Goal: Task Accomplishment & Management: Complete application form

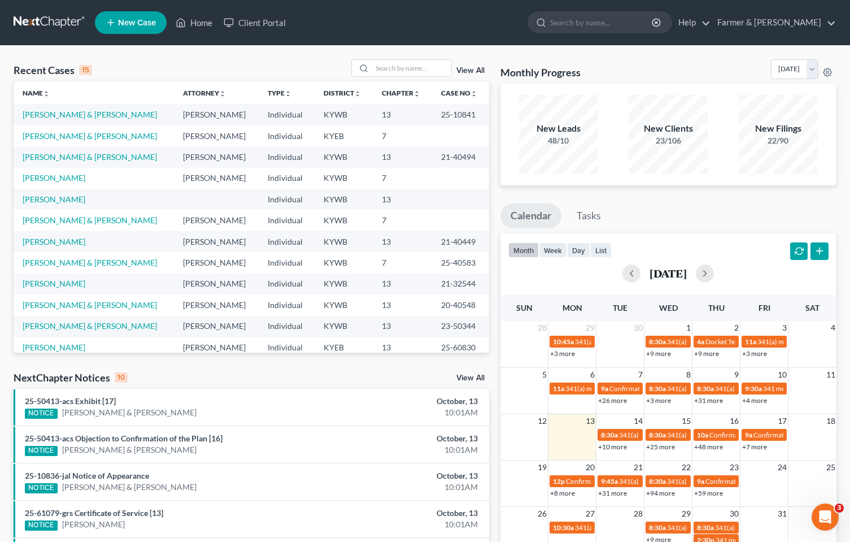
click at [119, 58] on div "Recent Cases 15 View All Name unfold_more expand_more expand_less Attorney unfo…" at bounding box center [425, 419] width 850 height 747
click at [414, 71] on input "search" at bounding box center [411, 68] width 79 height 16
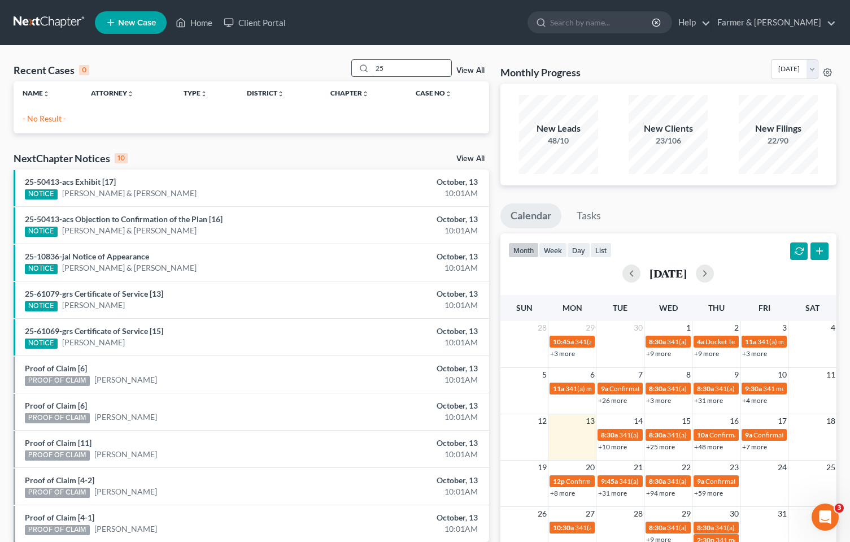
type input "2"
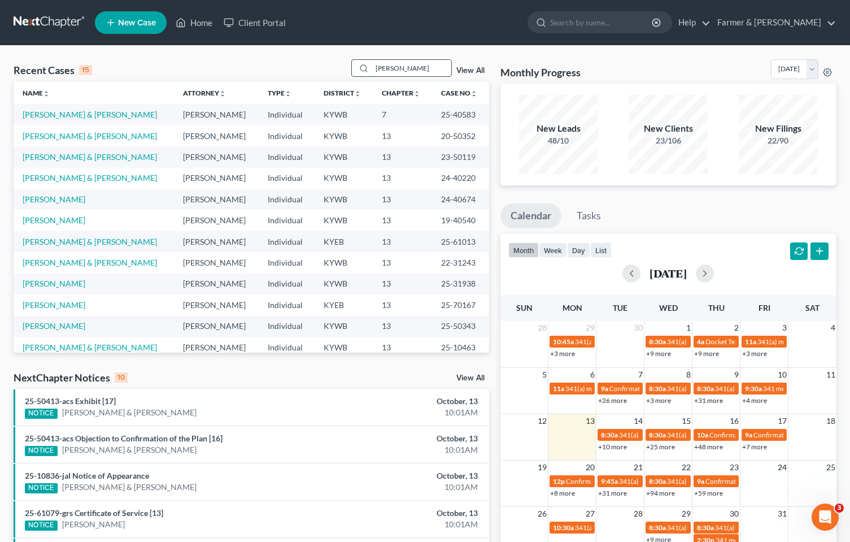
type input "[PERSON_NAME]"
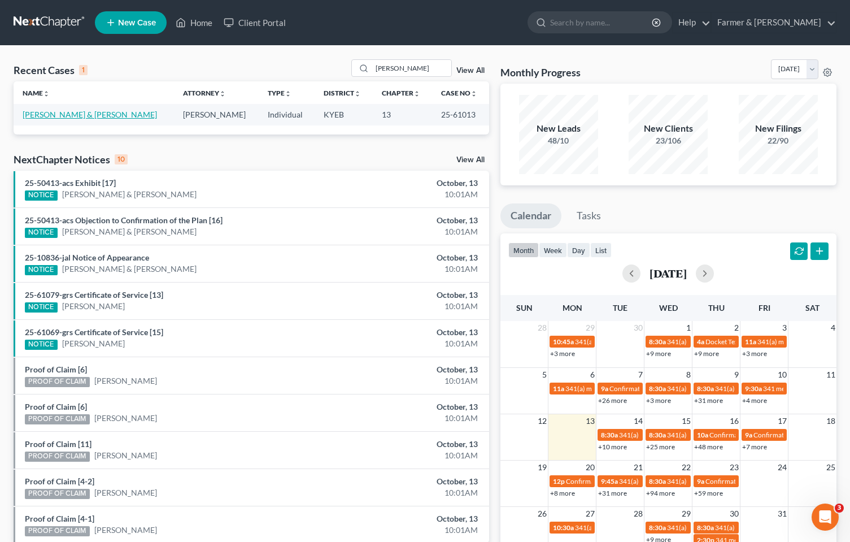
click at [60, 114] on link "[PERSON_NAME] & [PERSON_NAME]" at bounding box center [90, 115] width 134 height 10
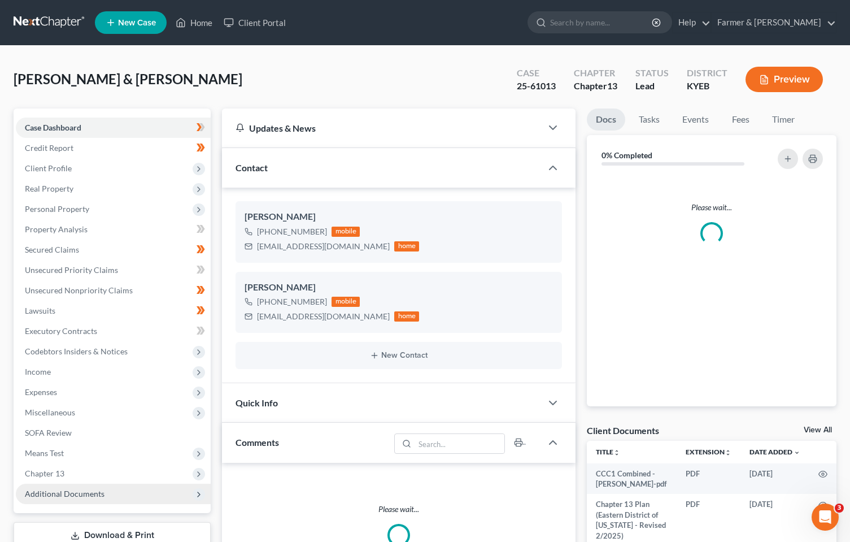
scroll to position [169, 0]
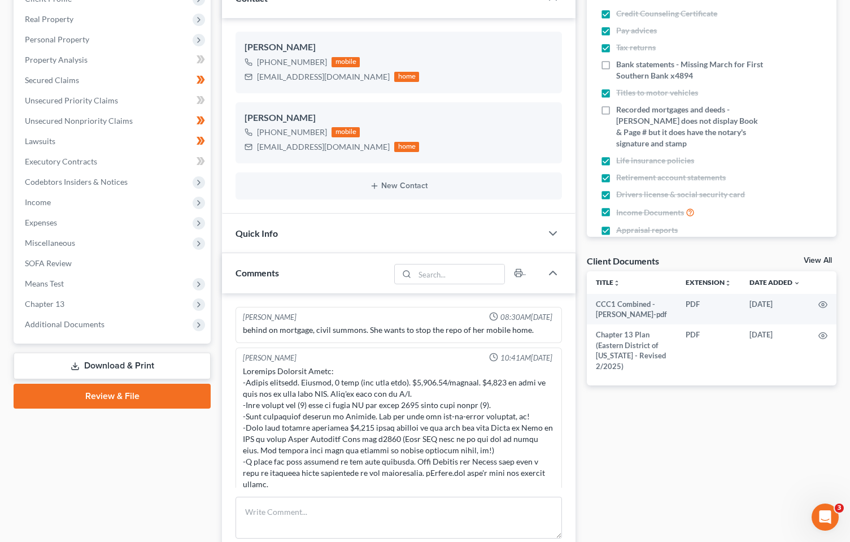
drag, startPoint x: 56, startPoint y: 315, endPoint x: 59, endPoint y: 350, distance: 35.7
click at [56, 315] on span "Additional Documents" at bounding box center [113, 324] width 195 height 20
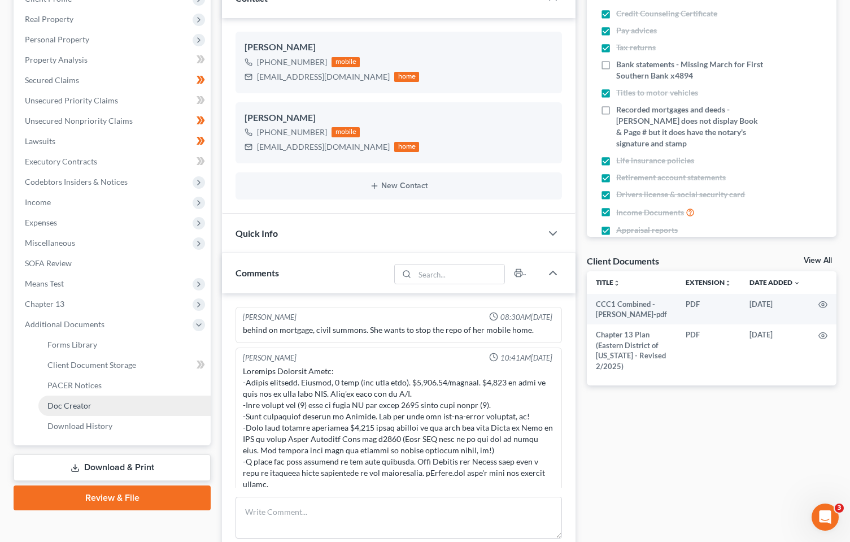
scroll to position [100, 0]
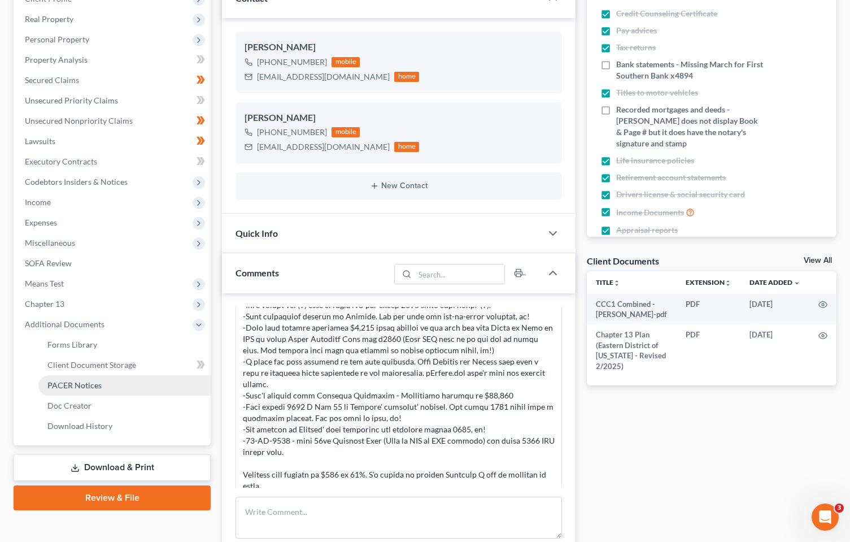
click at [83, 385] on span "PACER Notices" at bounding box center [74, 385] width 54 height 10
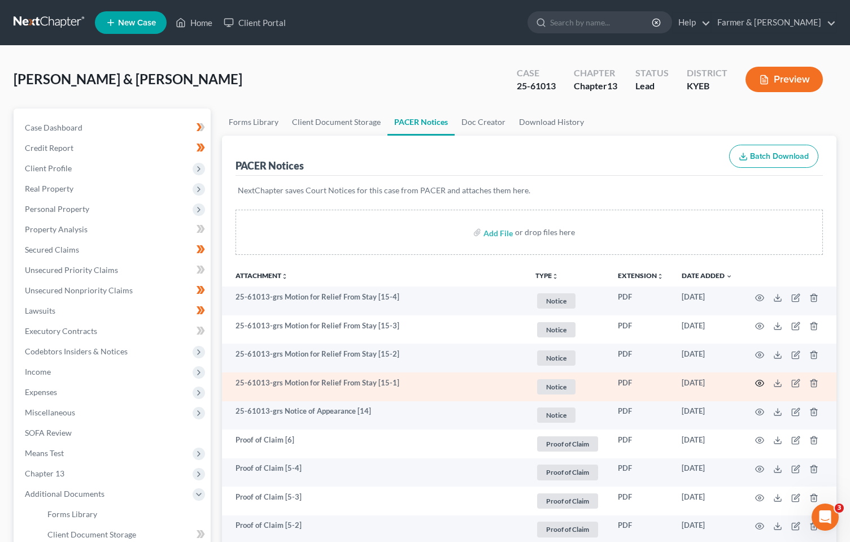
click at [761, 382] on icon "button" at bounding box center [759, 382] width 9 height 9
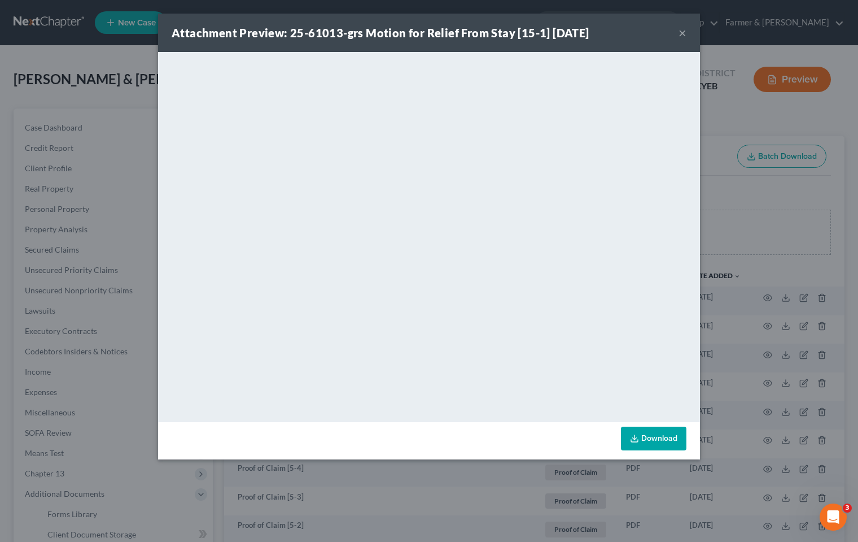
drag, startPoint x: 683, startPoint y: 34, endPoint x: 796, endPoint y: 110, distance: 136.4
click at [683, 34] on button "×" at bounding box center [683, 33] width 8 height 14
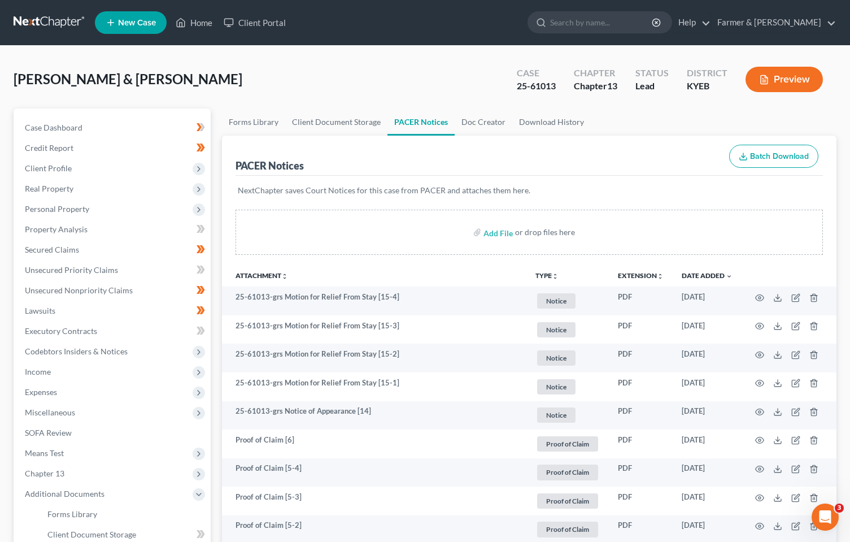
click at [38, 24] on link at bounding box center [50, 22] width 72 height 20
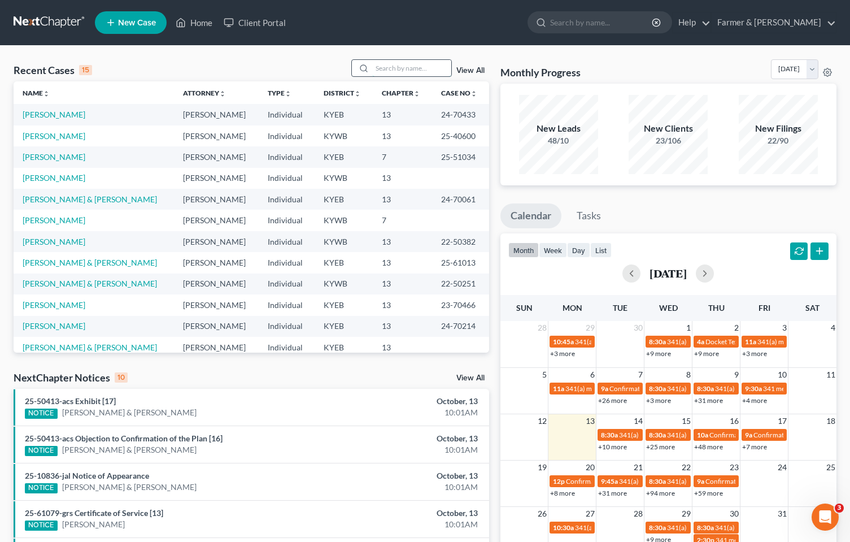
drag, startPoint x: 420, startPoint y: 71, endPoint x: 437, endPoint y: 69, distance: 16.4
click at [425, 70] on input "search" at bounding box center [411, 68] width 79 height 16
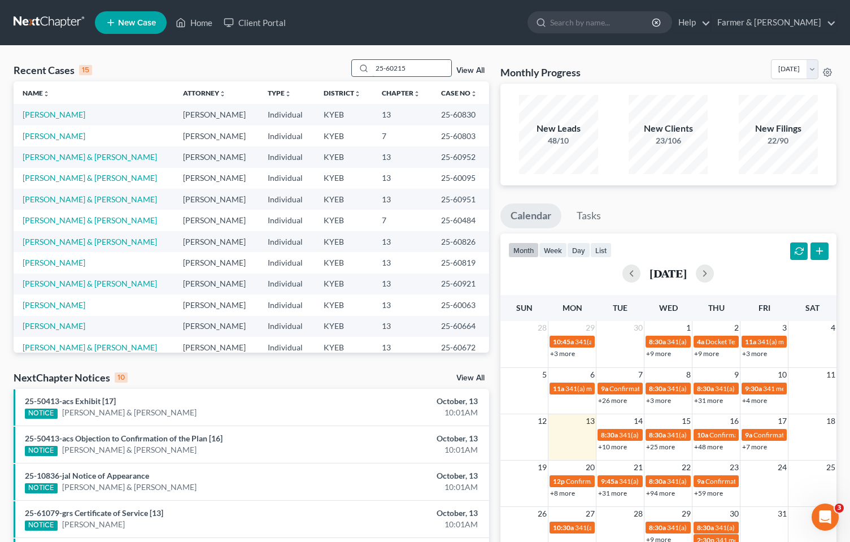
type input "25-60215"
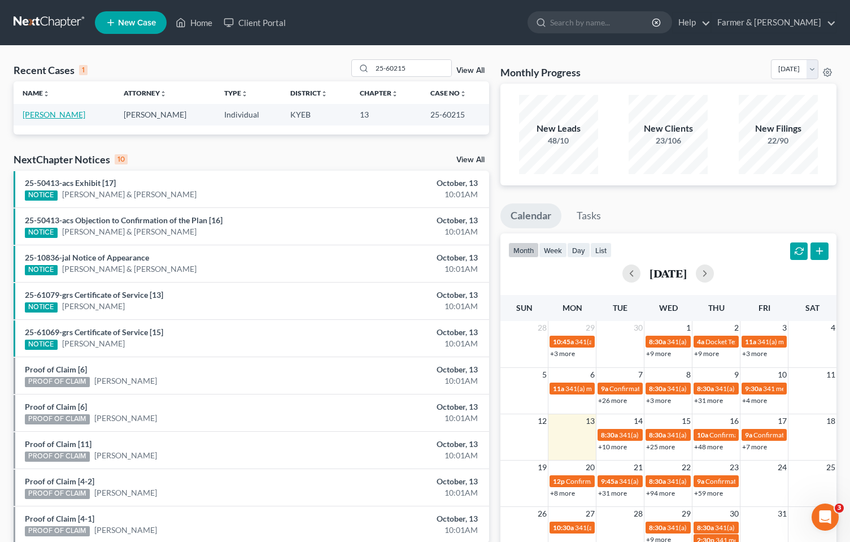
click at [54, 114] on link "Foster, Donna" at bounding box center [54, 115] width 63 height 10
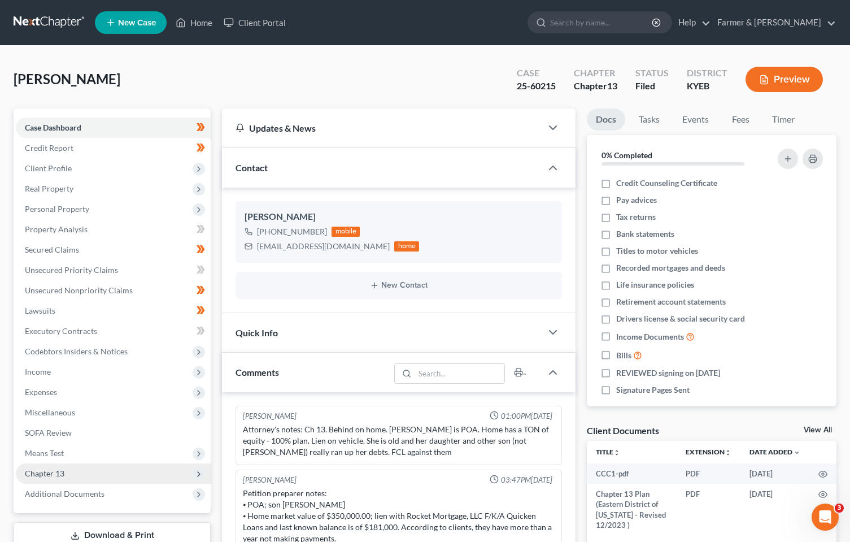
click at [64, 479] on span "Chapter 13" at bounding box center [113, 473] width 195 height 20
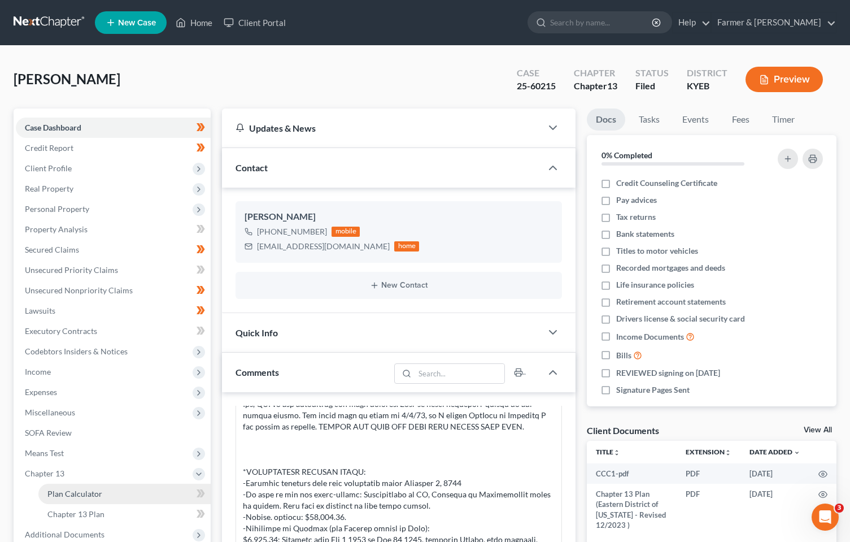
click at [71, 499] on link "Plan Calculator" at bounding box center [124, 493] width 172 height 20
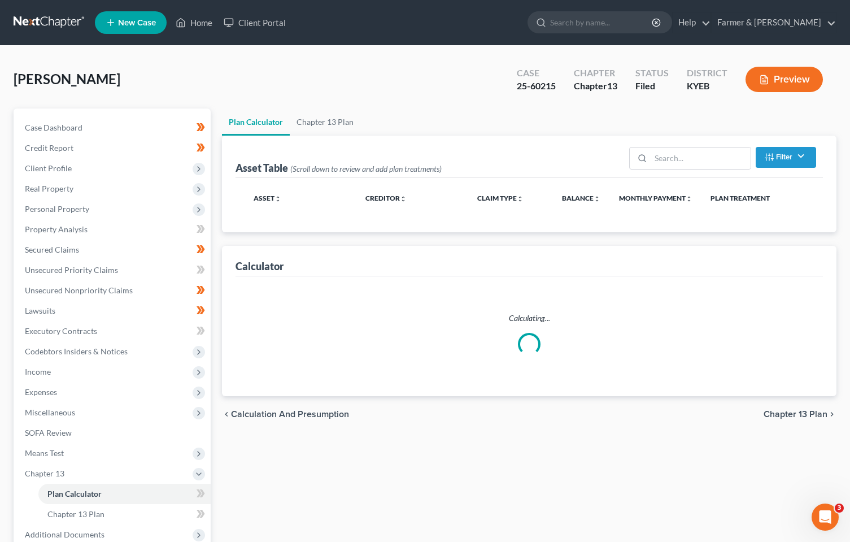
select select "59"
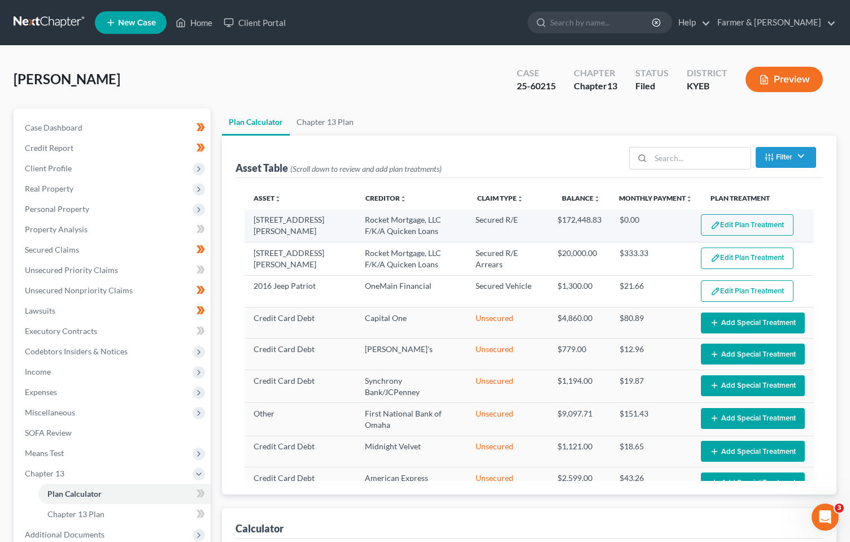
click at [737, 228] on button "Edit Plan Treatment" at bounding box center [747, 224] width 93 height 21
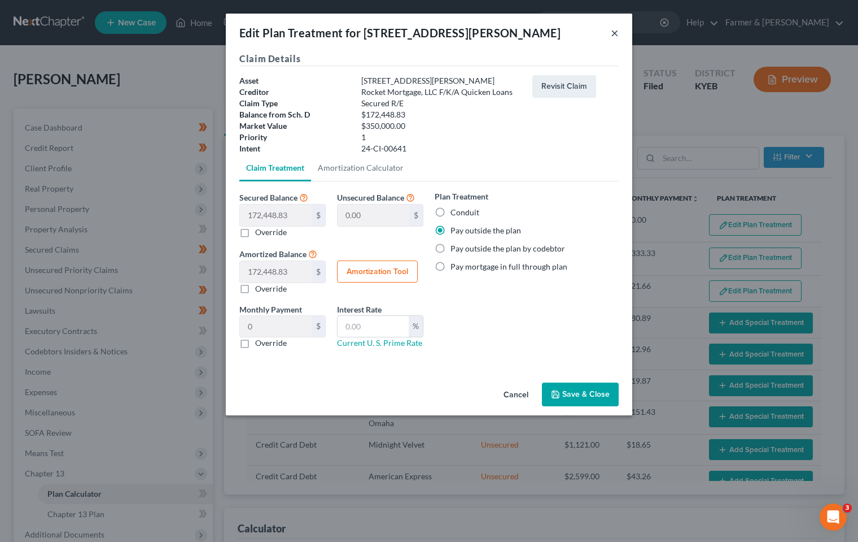
click at [617, 32] on button "×" at bounding box center [615, 33] width 8 height 14
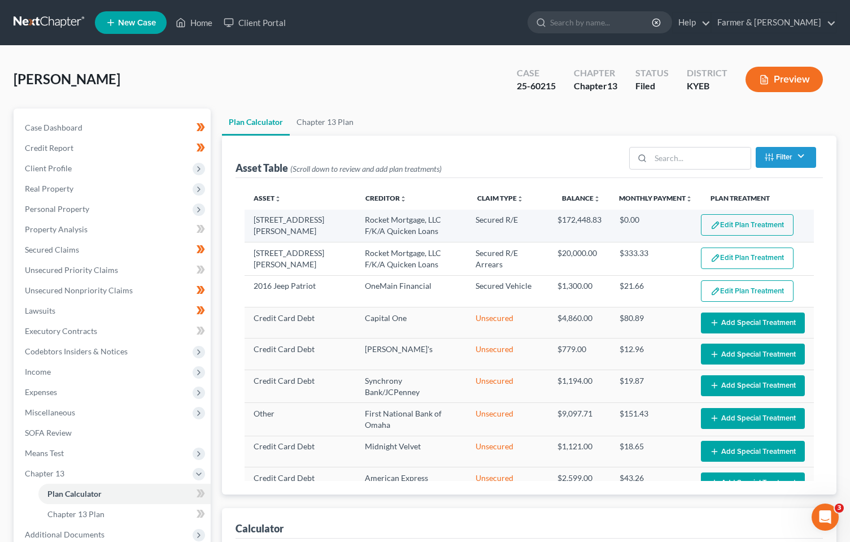
click at [722, 224] on button "Edit Plan Treatment" at bounding box center [747, 224] width 93 height 21
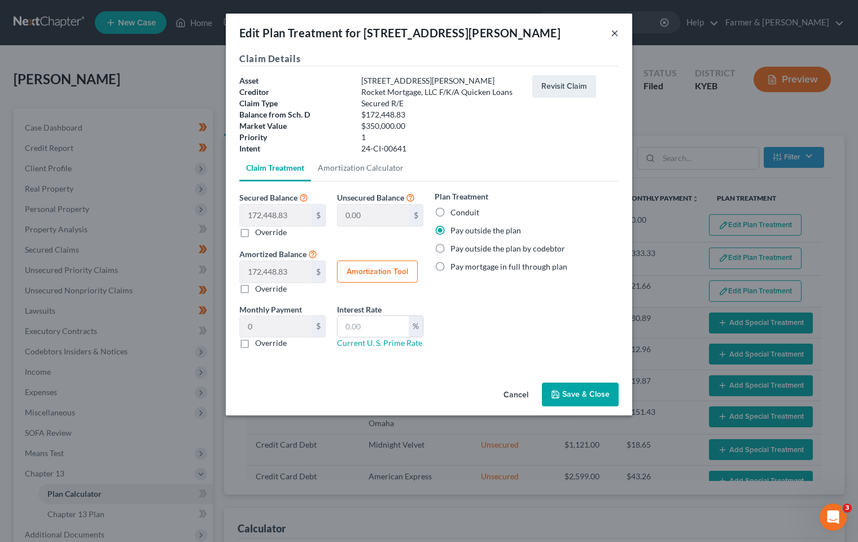
click at [613, 31] on button "×" at bounding box center [615, 33] width 8 height 14
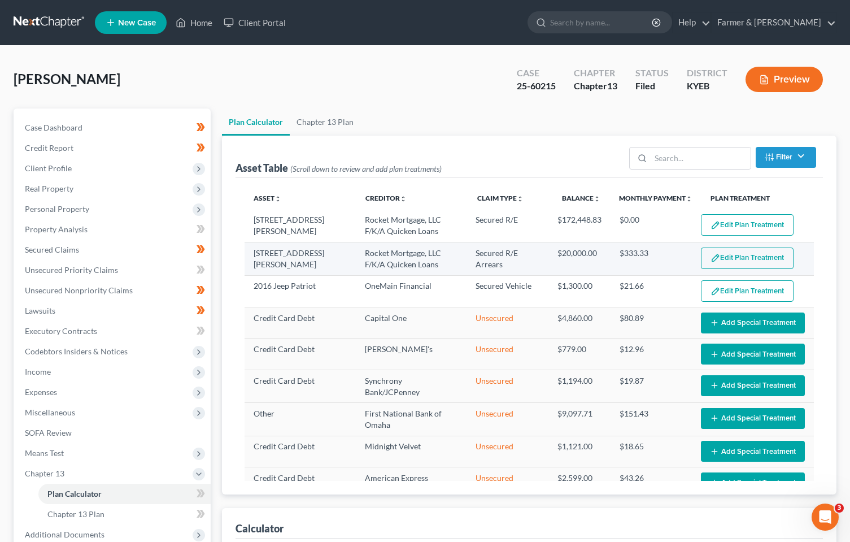
click at [717, 258] on button "Edit Plan Treatment" at bounding box center [747, 257] width 93 height 21
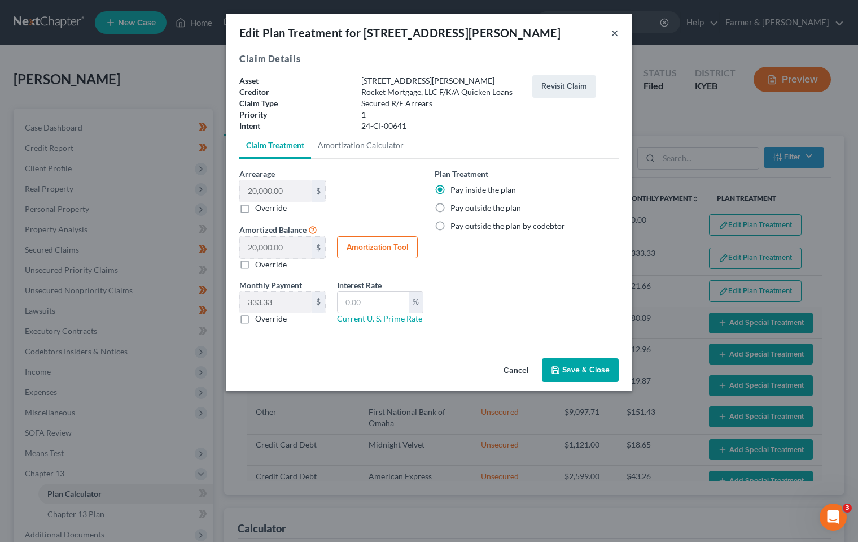
click at [616, 34] on button "×" at bounding box center [615, 33] width 8 height 14
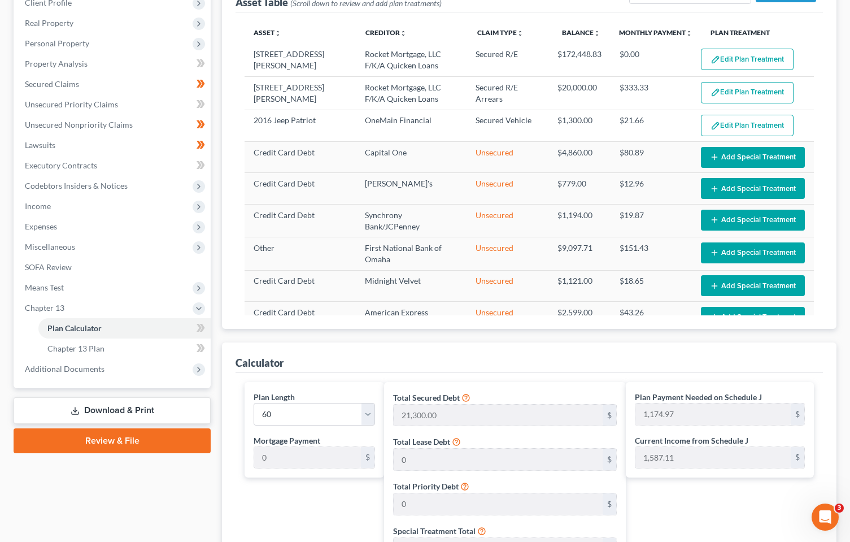
scroll to position [395, 0]
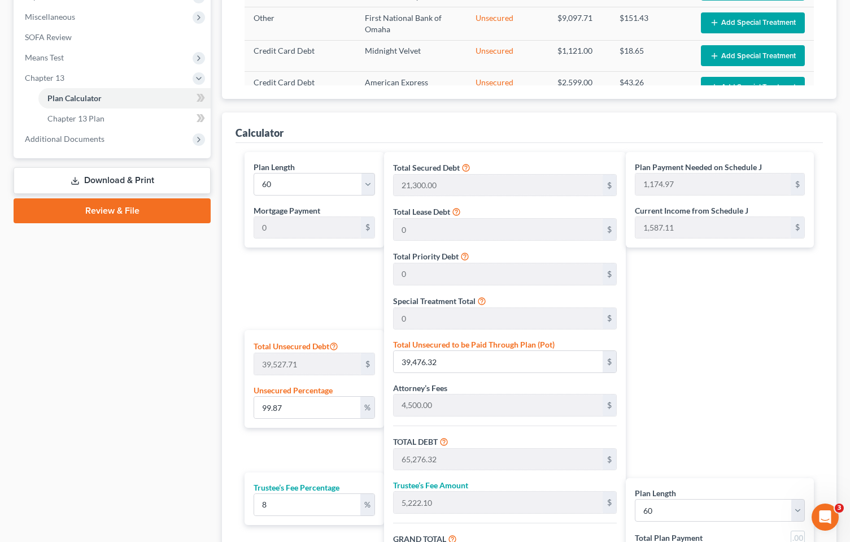
drag, startPoint x: 63, startPoint y: 142, endPoint x: 62, endPoint y: 200, distance: 58.7
click at [63, 142] on span "Additional Documents" at bounding box center [65, 139] width 80 height 10
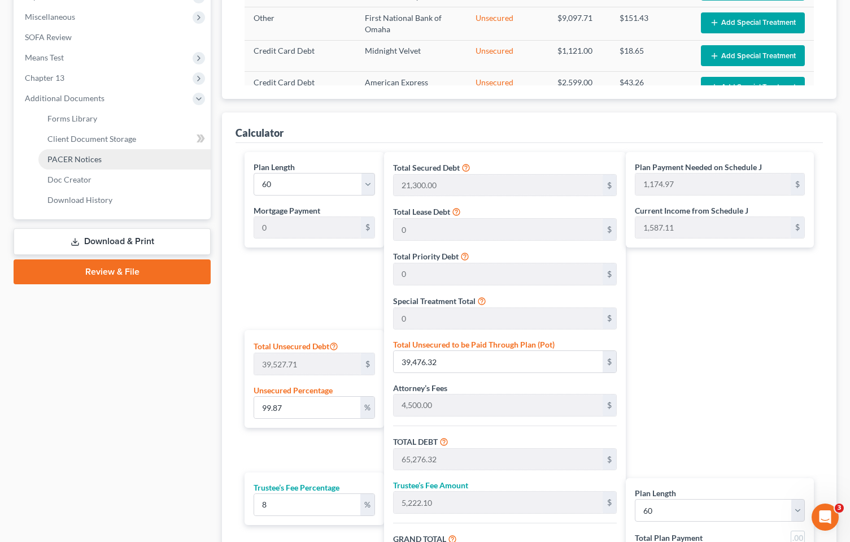
click at [89, 163] on span "PACER Notices" at bounding box center [74, 159] width 54 height 10
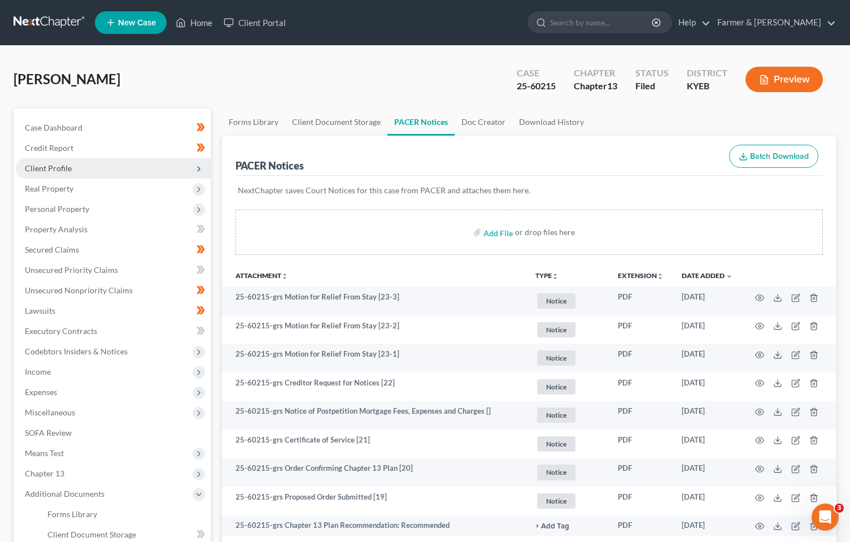
click at [62, 165] on span "Client Profile" at bounding box center [48, 168] width 47 height 10
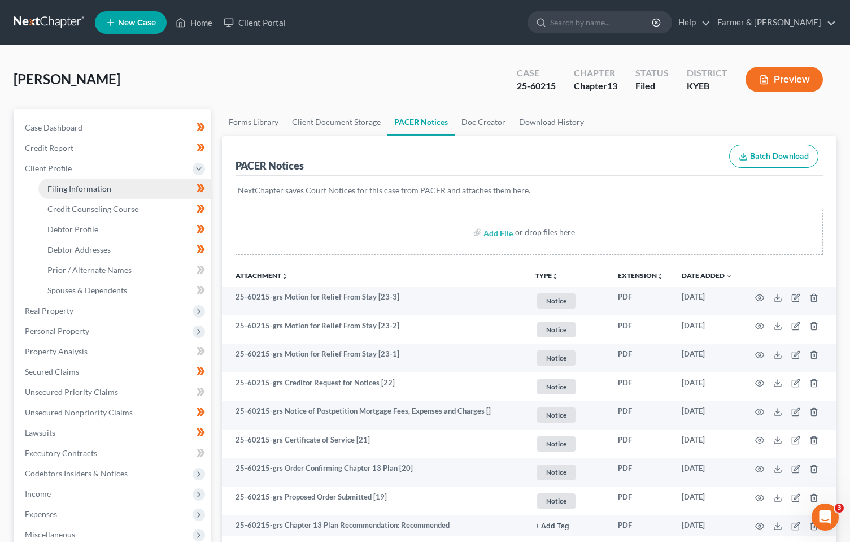
click at [73, 188] on span "Filing Information" at bounding box center [79, 189] width 64 height 10
select select "1"
select select "0"
select select "3"
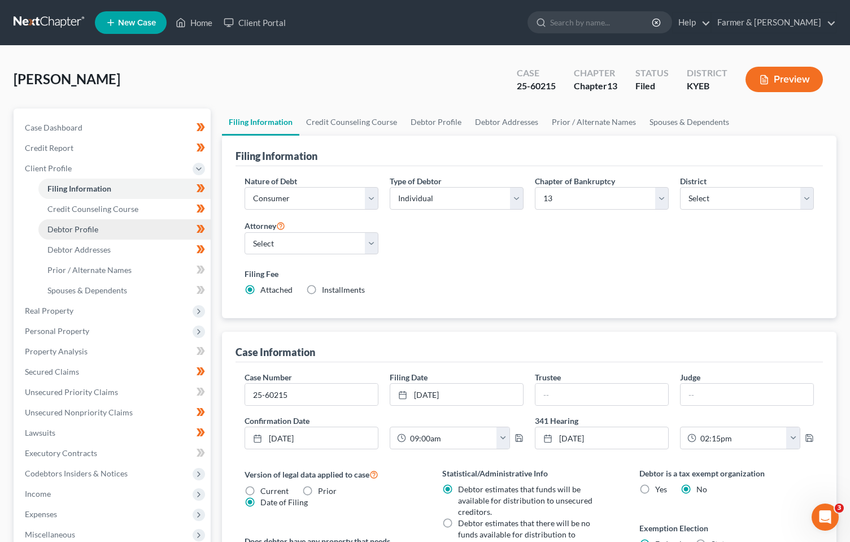
click at [66, 222] on link "Debtor Profile" at bounding box center [124, 229] width 172 height 20
select select "4"
select select "0"
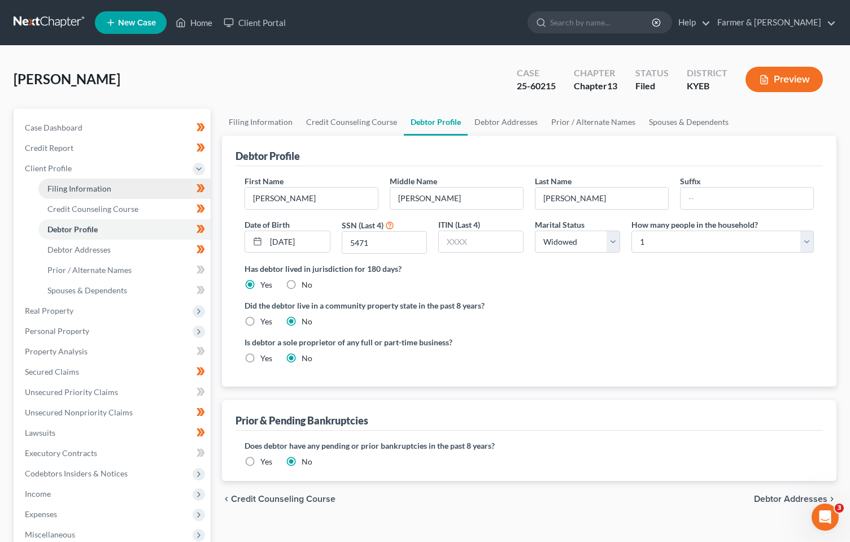
click at [81, 190] on span "Filing Information" at bounding box center [79, 189] width 64 height 10
select select "1"
select select "0"
select select "3"
select select "32"
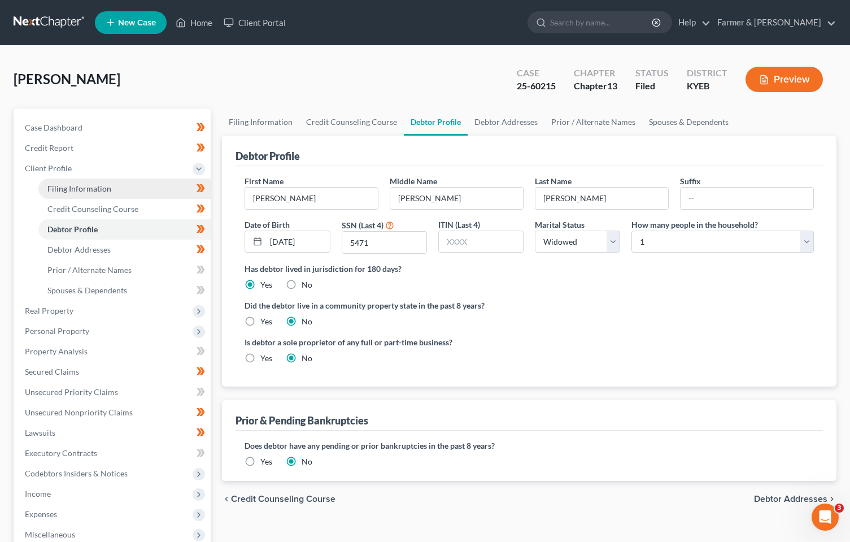
select select "1"
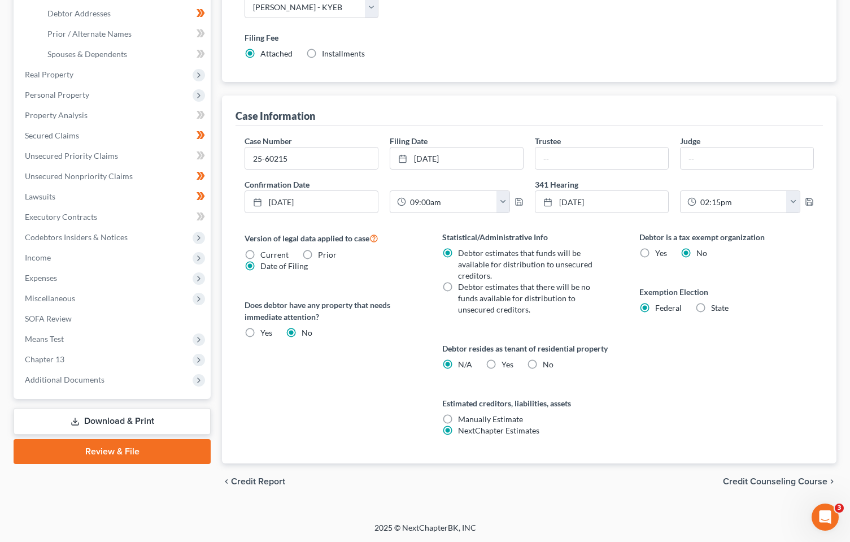
scroll to position [237, 0]
click at [67, 382] on span "Additional Documents" at bounding box center [65, 379] width 80 height 10
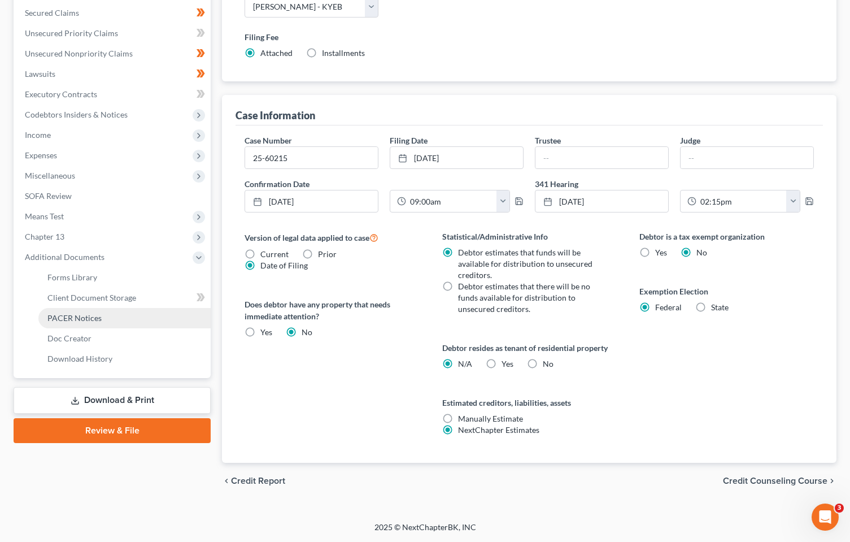
click at [93, 320] on span "PACER Notices" at bounding box center [74, 318] width 54 height 10
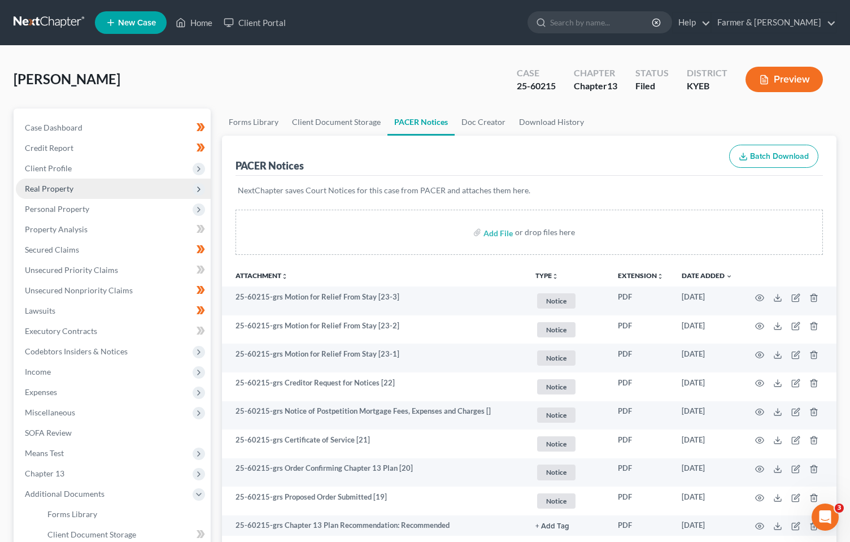
drag, startPoint x: 46, startPoint y: 165, endPoint x: 75, endPoint y: 189, distance: 36.9
click at [46, 165] on span "Client Profile" at bounding box center [48, 168] width 47 height 10
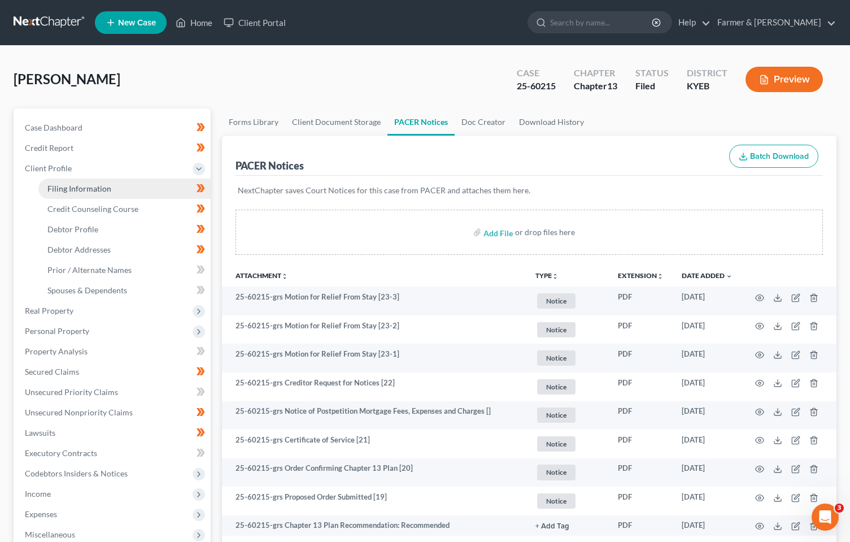
click at [75, 189] on span "Filing Information" at bounding box center [79, 189] width 64 height 10
select select "1"
select select "0"
select select "3"
select select "32"
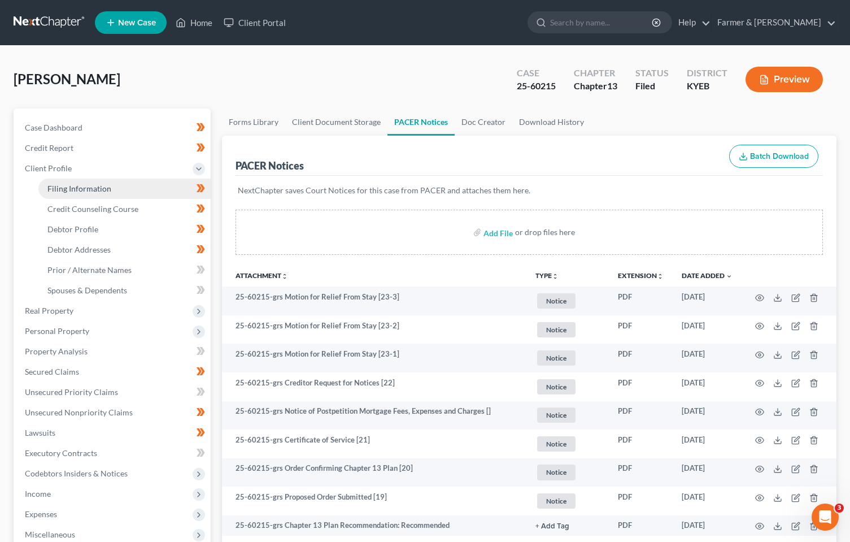
select select "1"
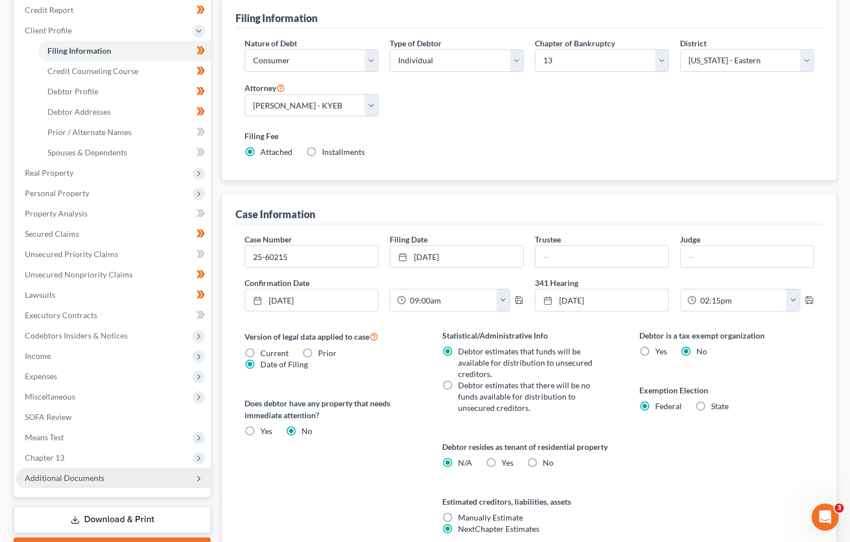
scroll to position [237, 0]
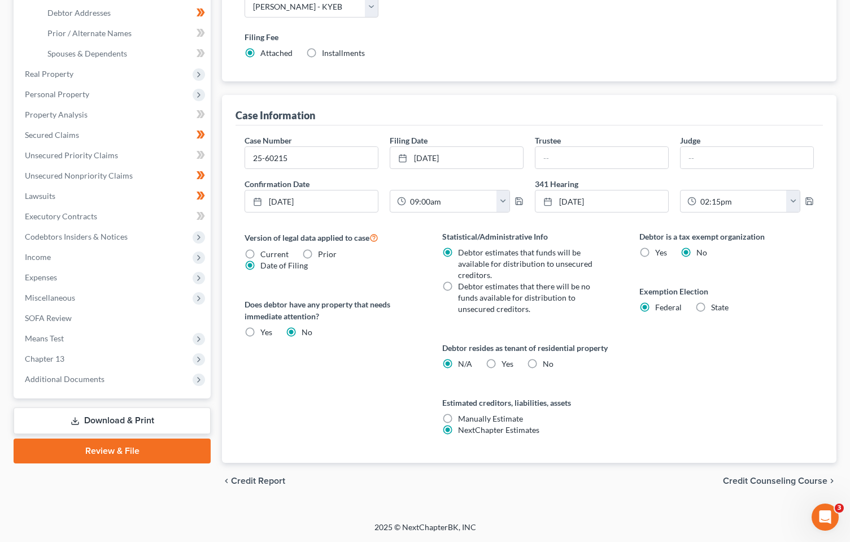
click at [63, 378] on span "Additional Documents" at bounding box center [65, 379] width 80 height 10
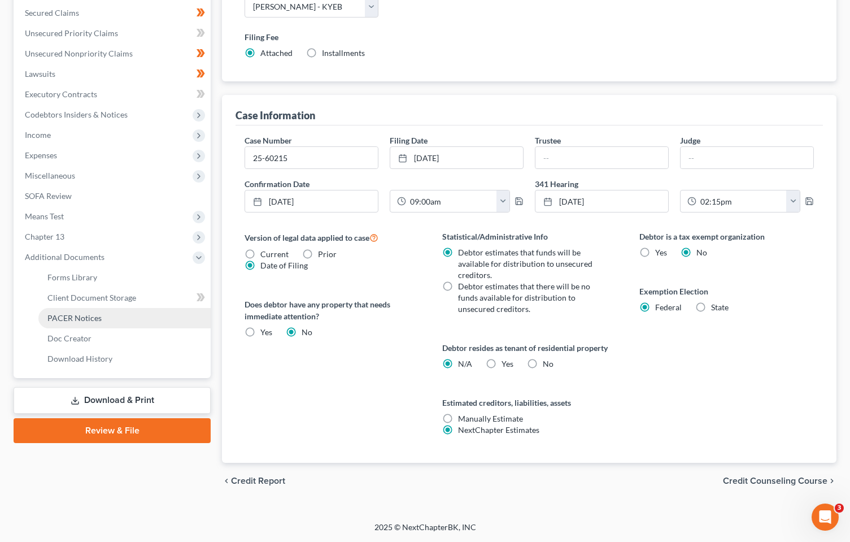
click at [84, 316] on span "PACER Notices" at bounding box center [74, 318] width 54 height 10
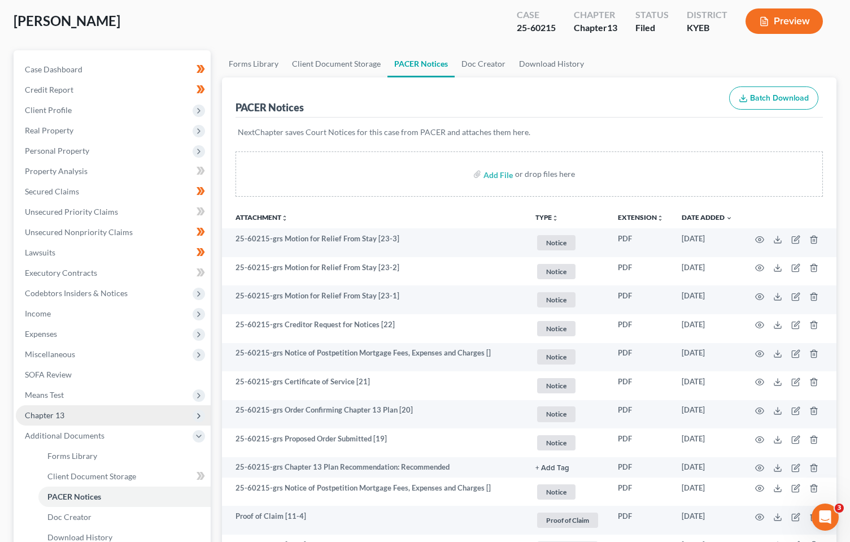
scroll to position [113, 0]
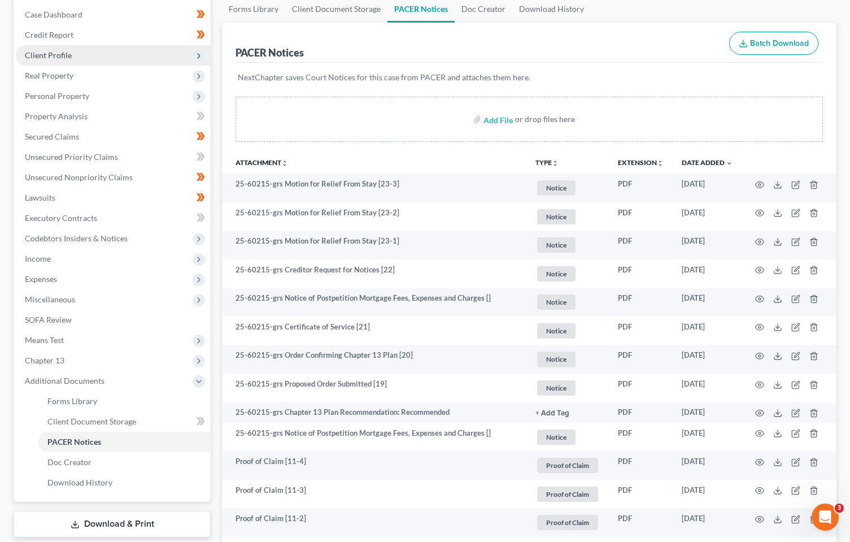
click at [43, 52] on span "Client Profile" at bounding box center [48, 55] width 47 height 10
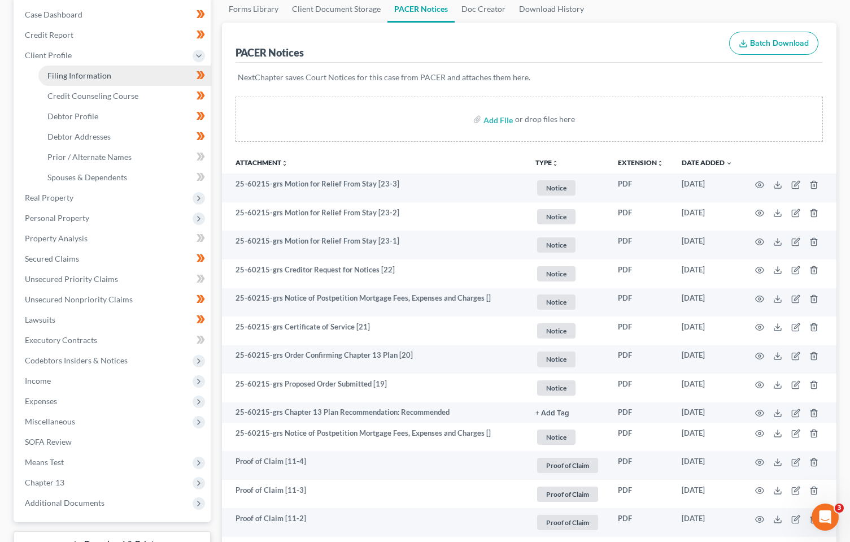
click at [63, 76] on span "Filing Information" at bounding box center [79, 76] width 64 height 10
select select "1"
select select "0"
select select "3"
select select "32"
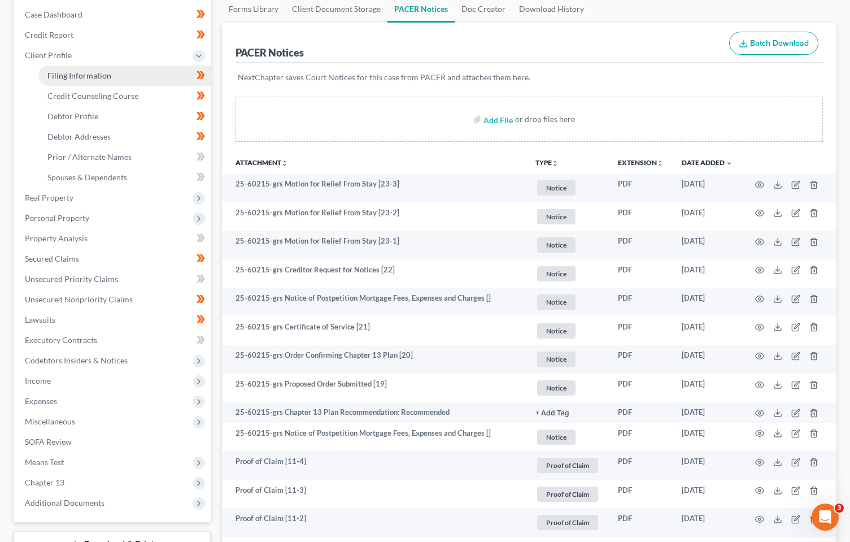
select select "1"
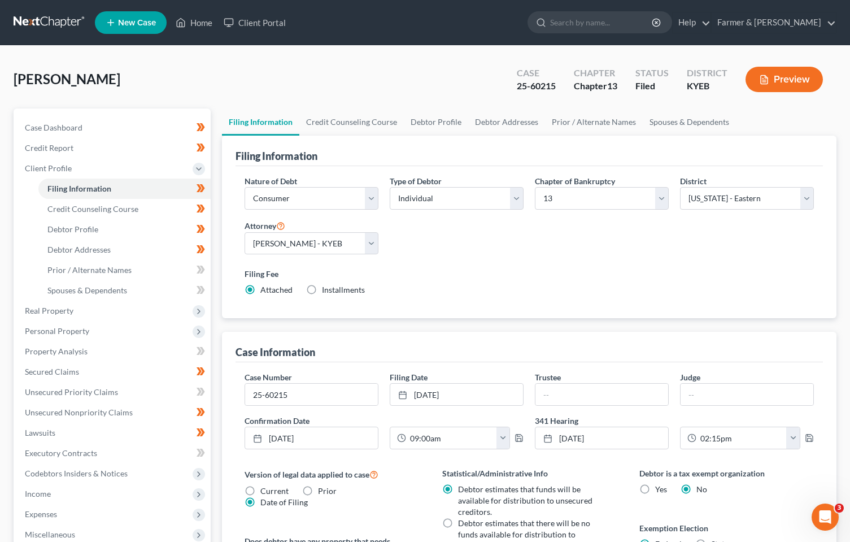
scroll to position [237, 0]
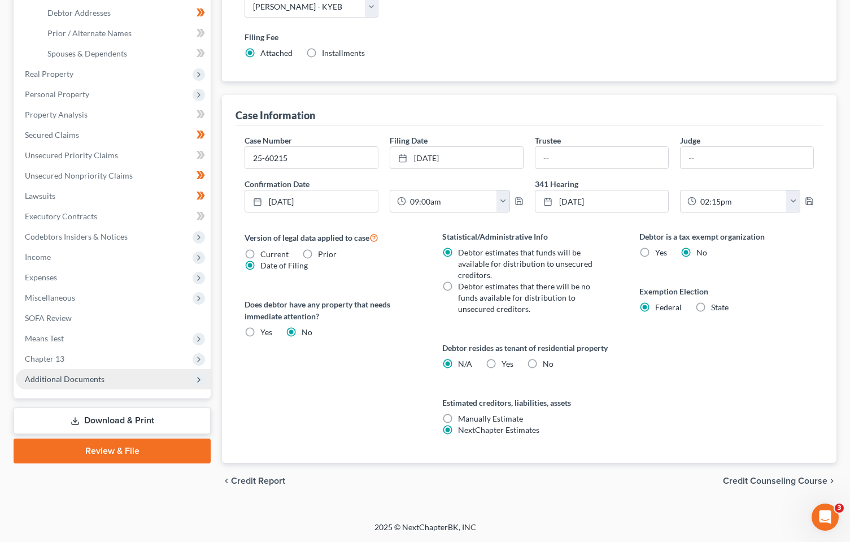
click at [40, 374] on span "Additional Documents" at bounding box center [65, 379] width 80 height 10
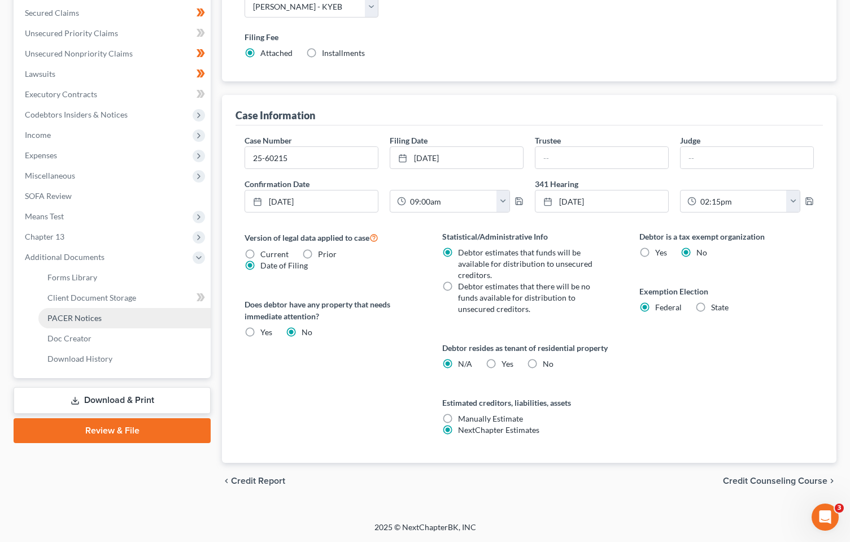
click at [90, 312] on link "PACER Notices" at bounding box center [124, 318] width 172 height 20
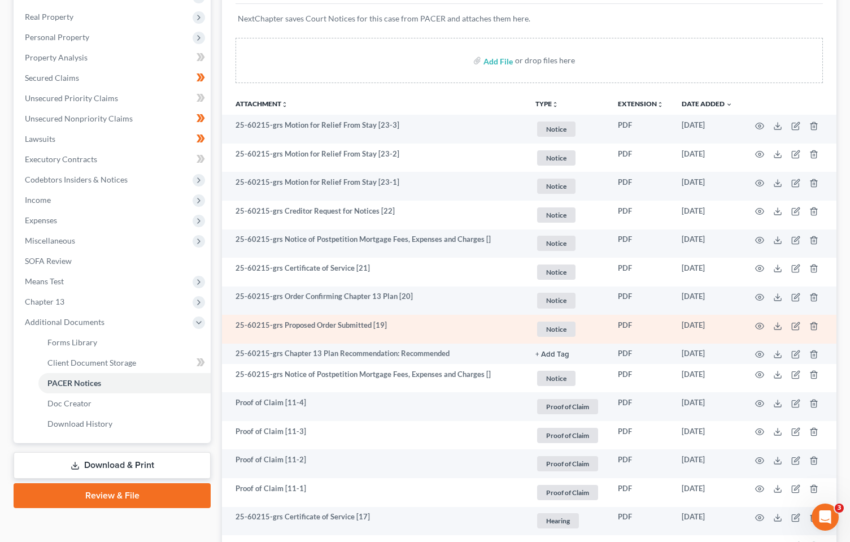
scroll to position [226, 0]
